Goal: Task Accomplishment & Management: Complete application form

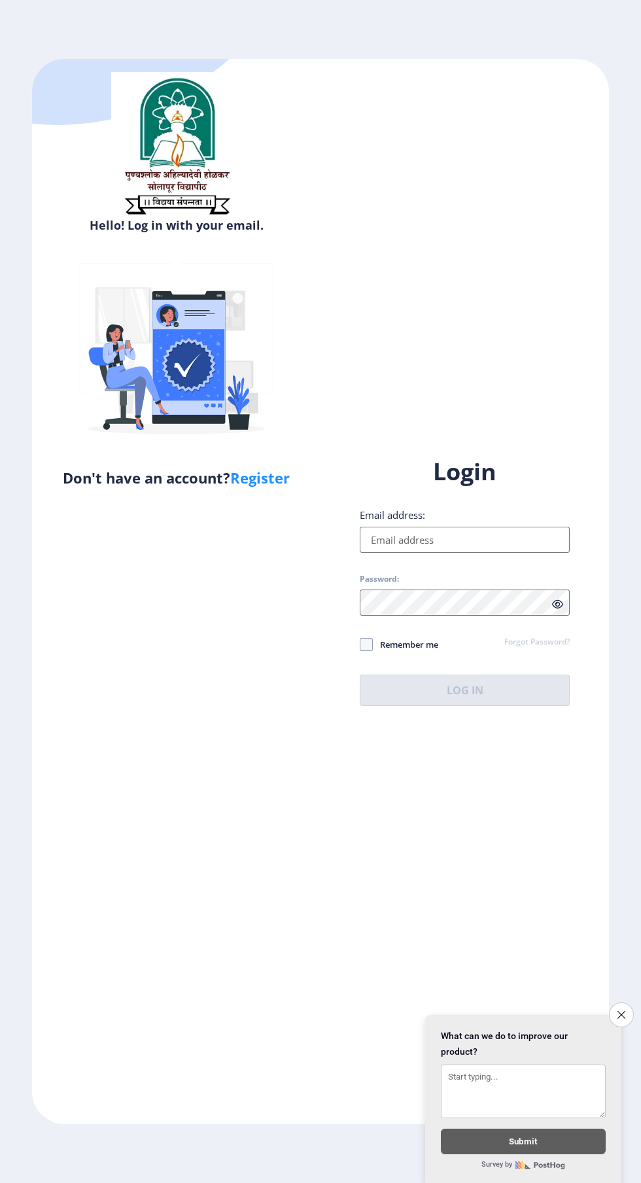
click at [459, 553] on input "Email address:" at bounding box center [465, 540] width 210 height 26
click at [452, 553] on input "Email address:" at bounding box center [465, 540] width 210 height 26
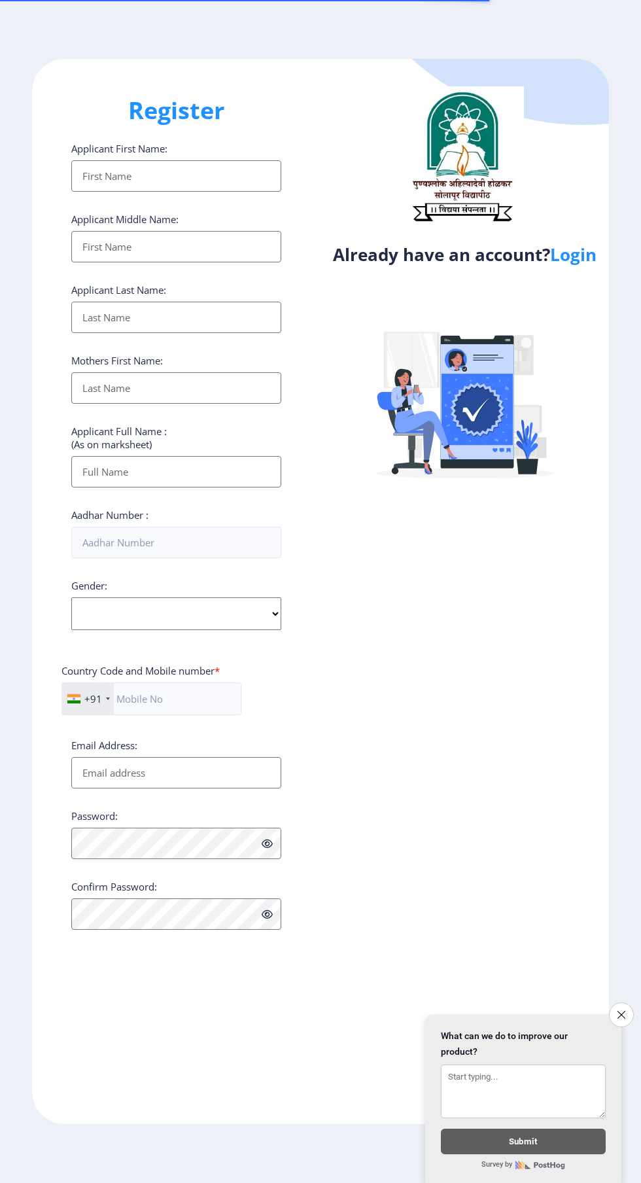
select select
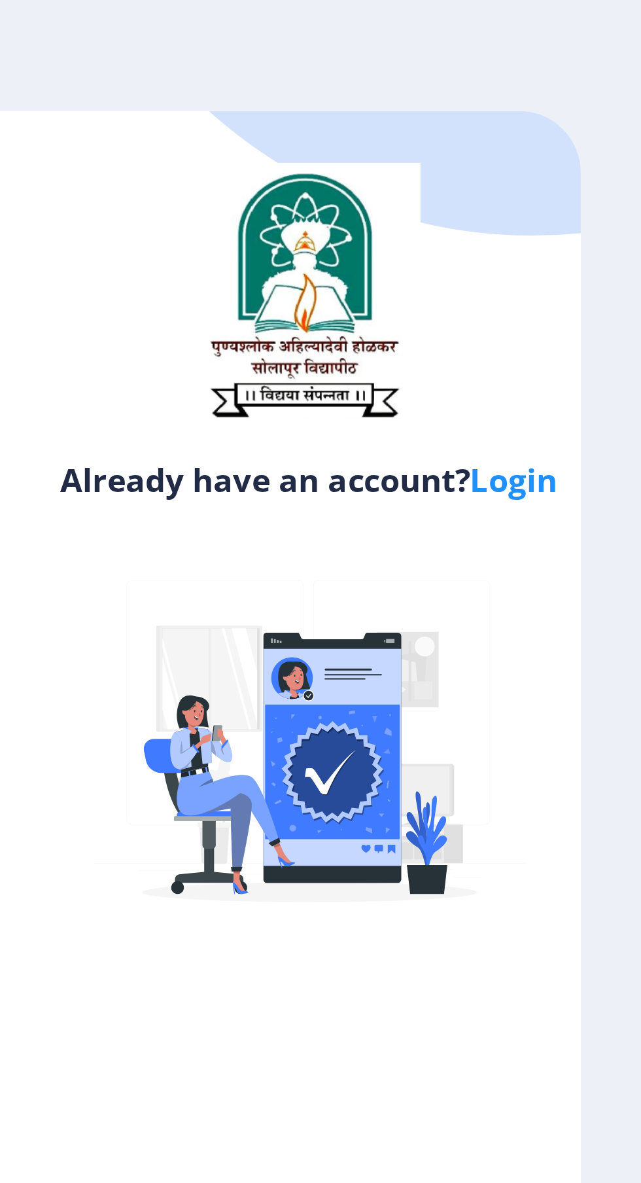
click at [582, 259] on link "Login" at bounding box center [573, 255] width 46 height 24
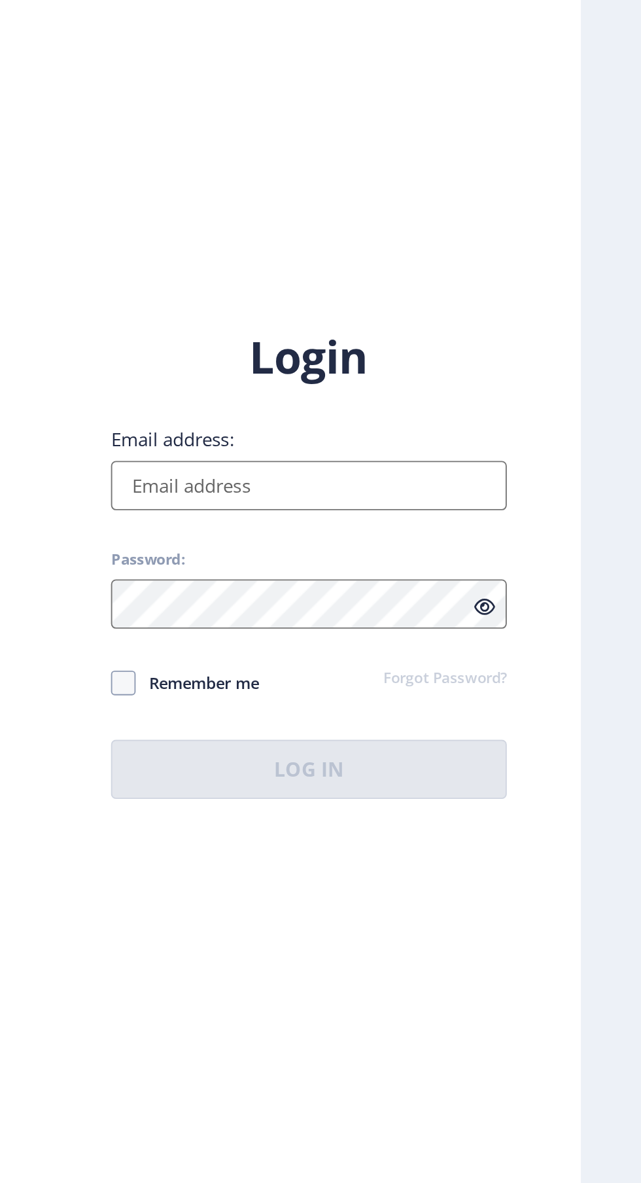
click at [360, 651] on span at bounding box center [366, 644] width 13 height 13
click at [360, 645] on input "Remember me" at bounding box center [360, 645] width 1 height 1
checkbox input "true"
click at [461, 553] on input "Email address:" at bounding box center [465, 540] width 210 height 26
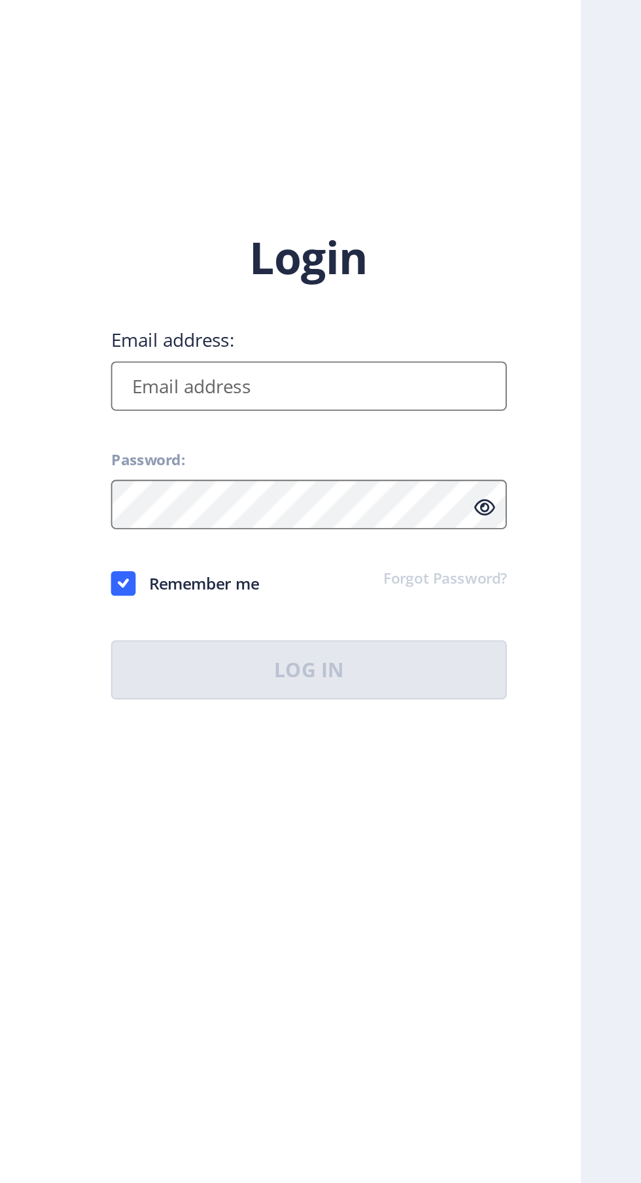
click at [475, 553] on input "Email address:" at bounding box center [465, 540] width 210 height 26
